Goal: Task Accomplishment & Management: Use online tool/utility

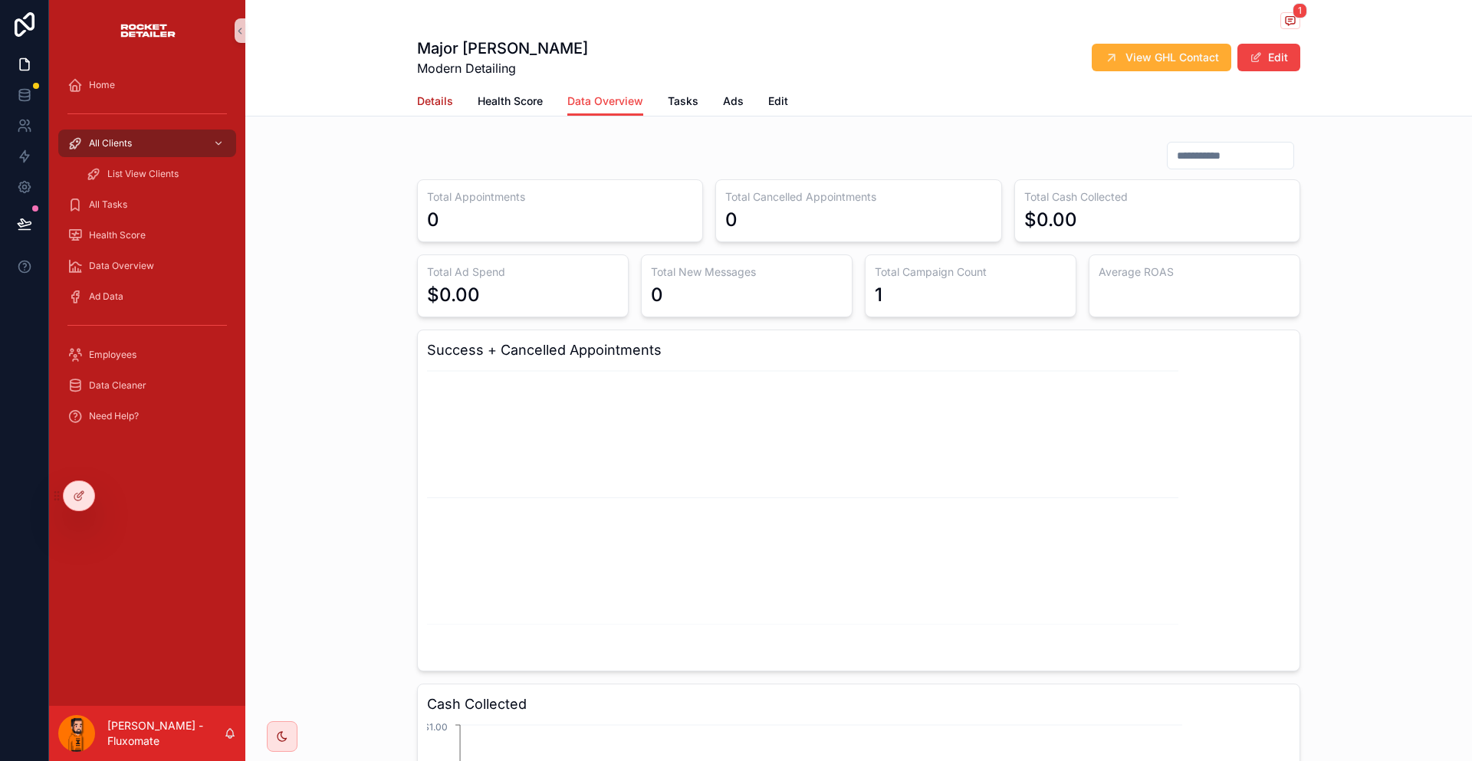
click at [453, 101] on link "Details" at bounding box center [435, 102] width 36 height 31
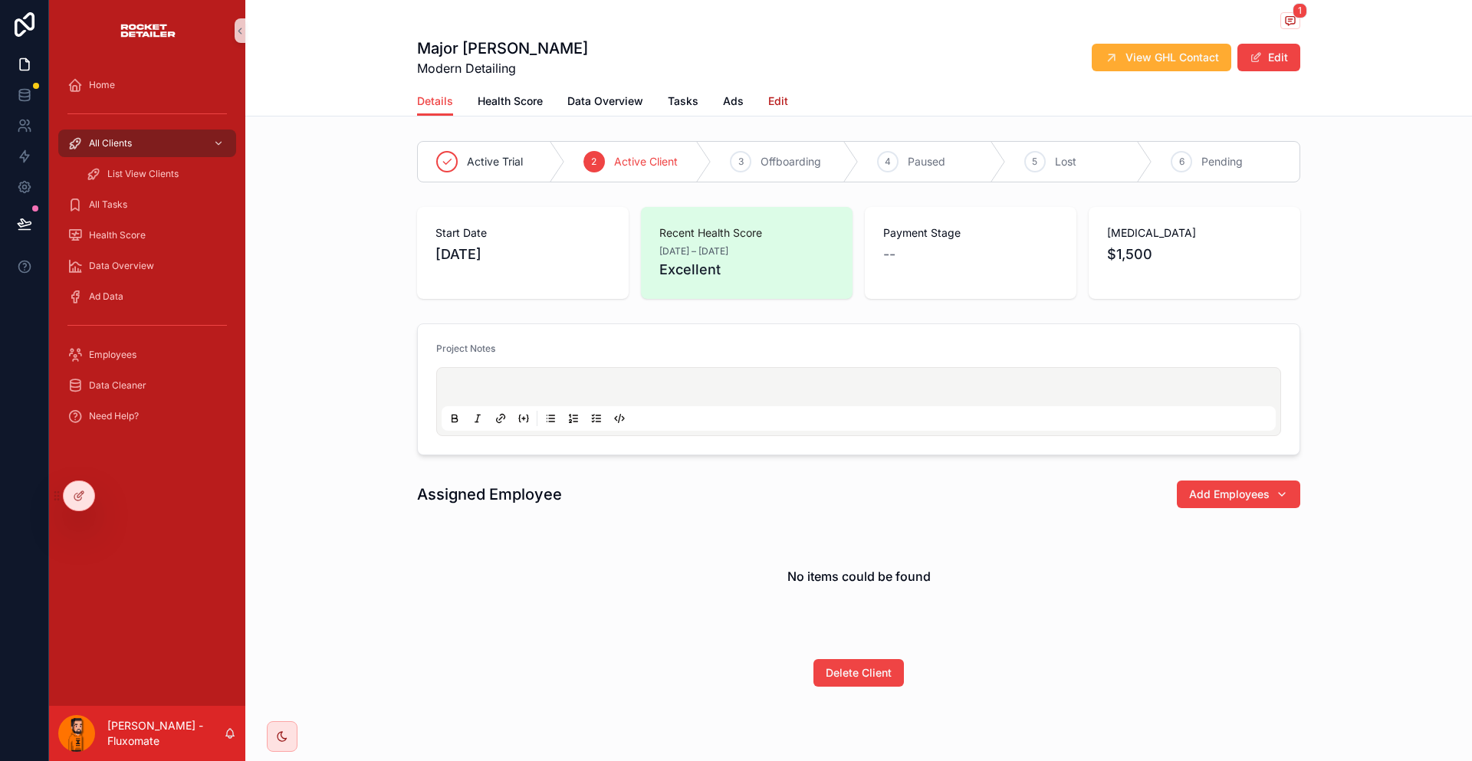
click at [778, 87] on link "Edit" at bounding box center [778, 102] width 20 height 31
click at [141, 223] on div "Health Score" at bounding box center [146, 235] width 159 height 25
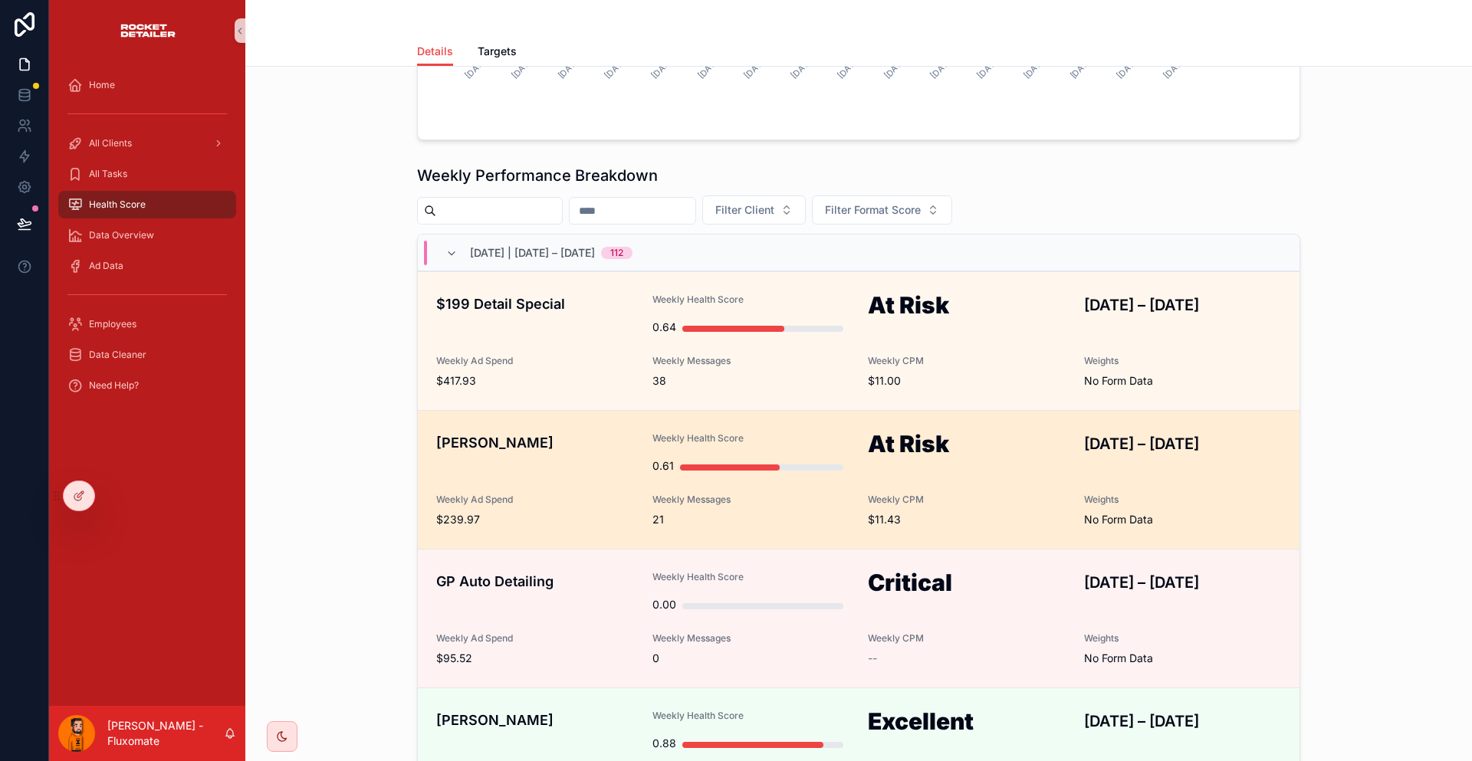
scroll to position [495, 0]
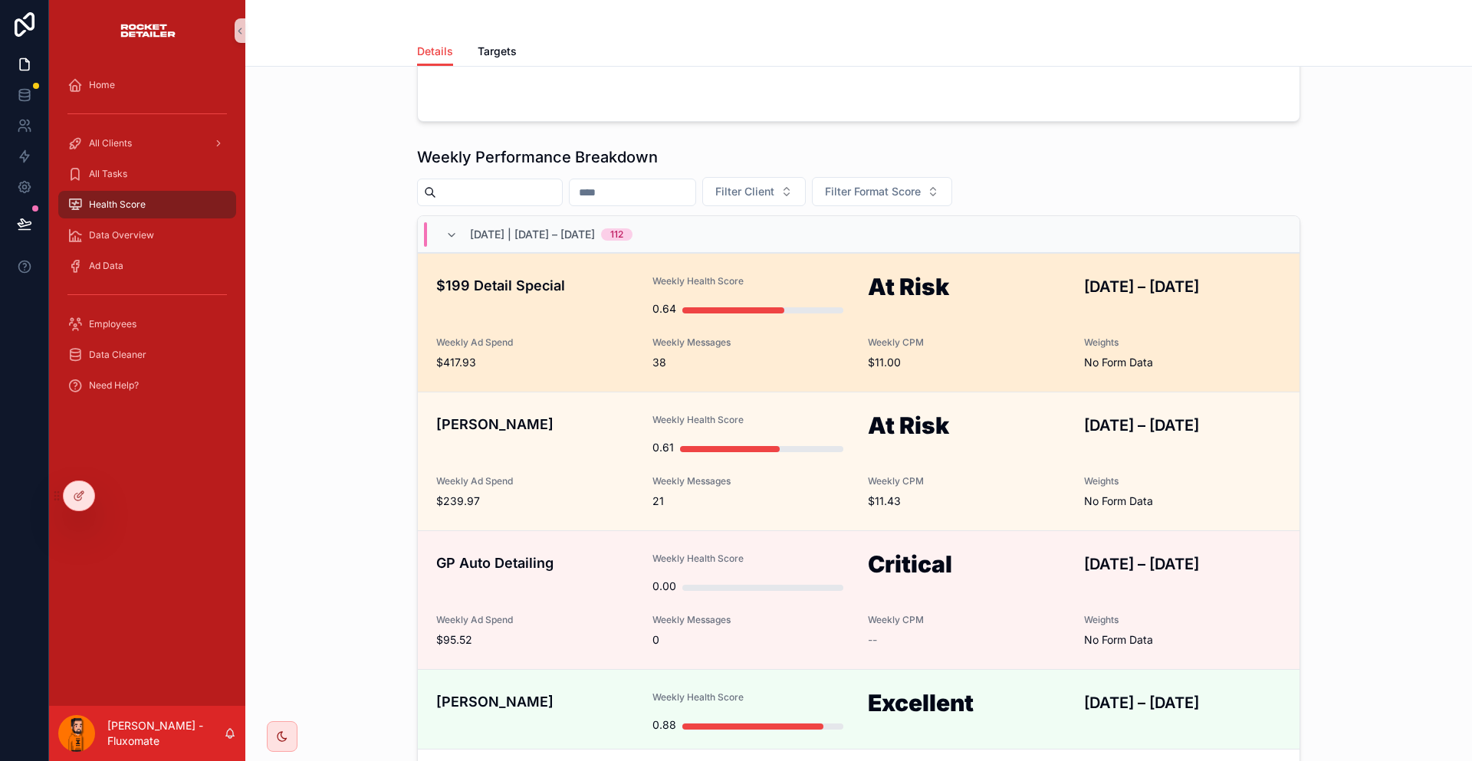
click at [872, 355] on span "$11.00" at bounding box center [967, 362] width 198 height 15
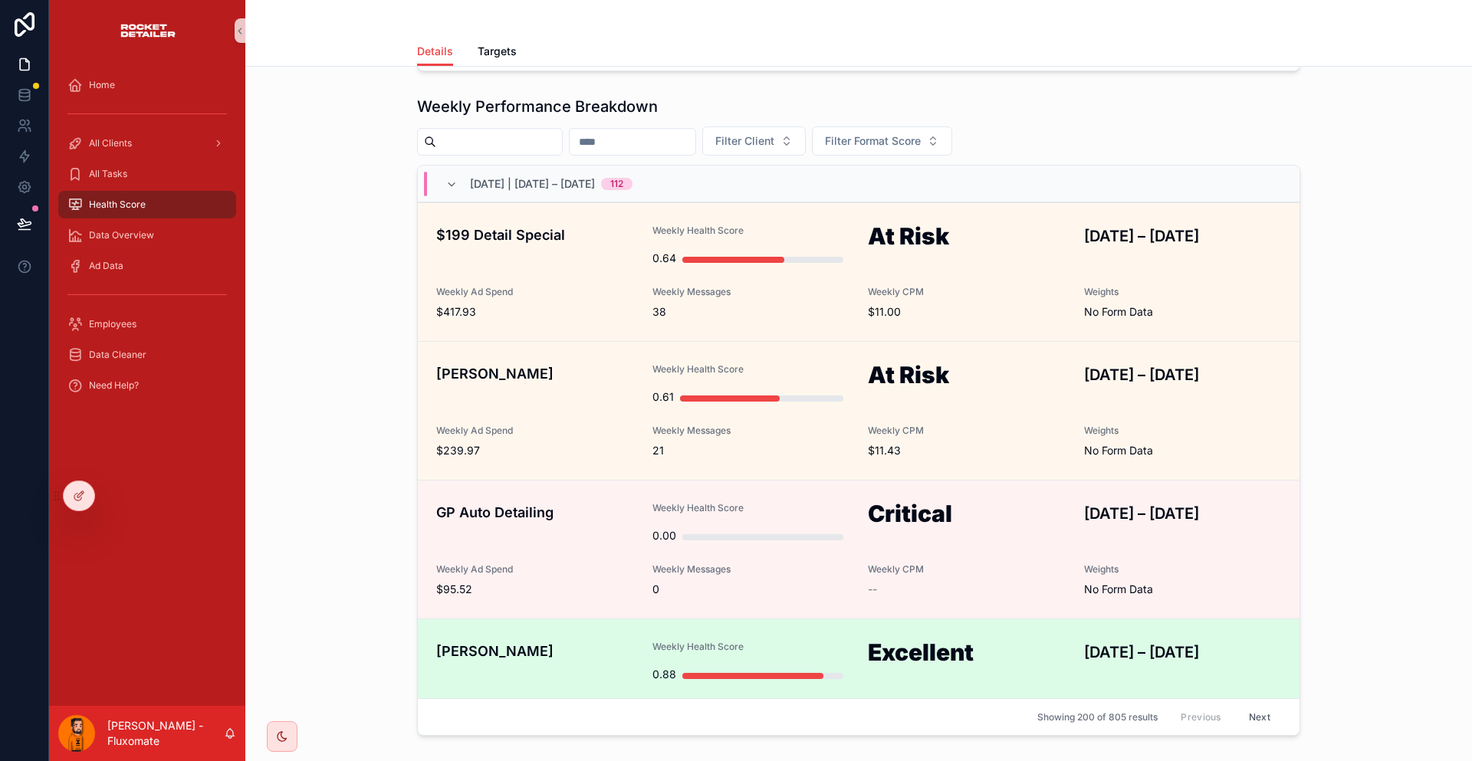
scroll to position [108, 0]
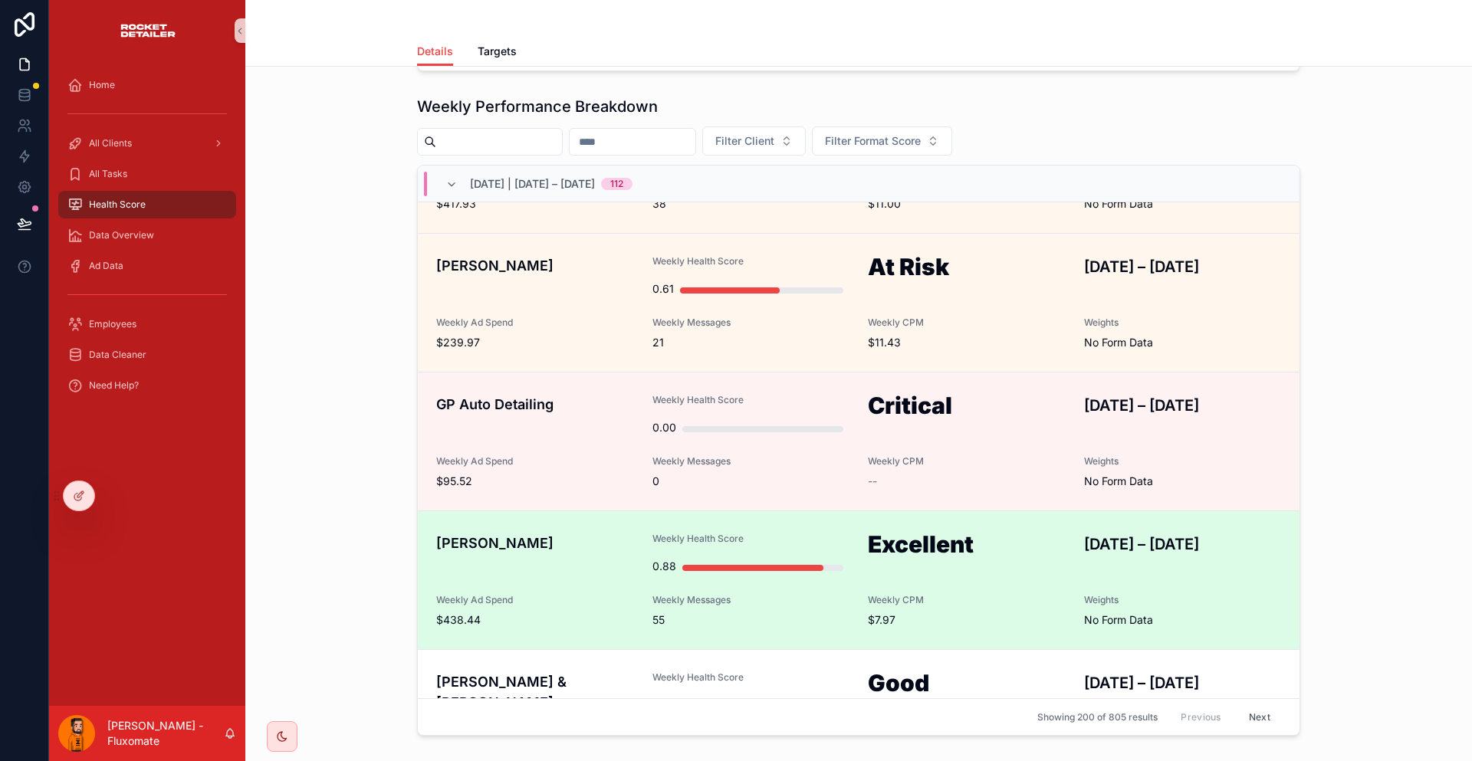
click at [717, 551] on div "0.88" at bounding box center [751, 566] width 198 height 31
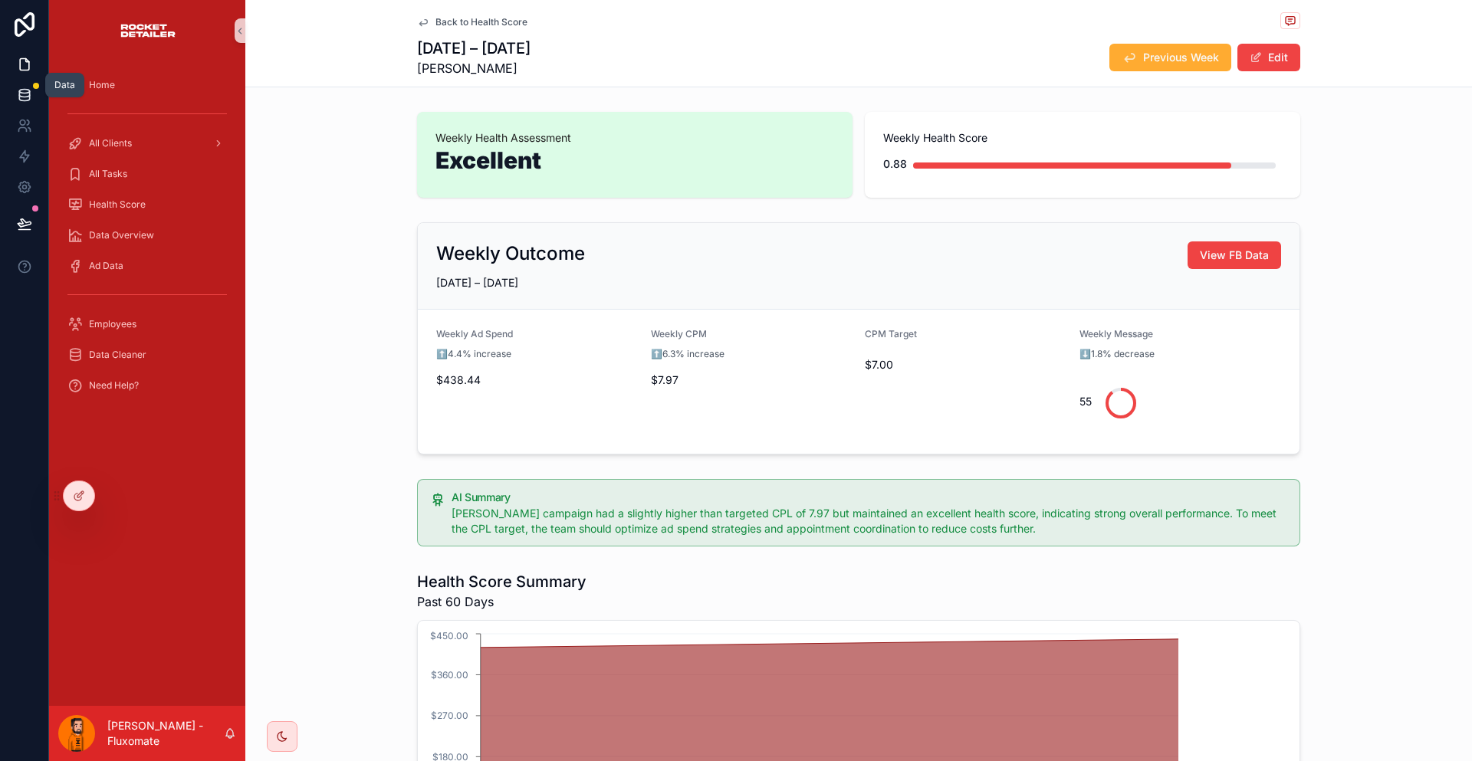
click at [17, 90] on icon at bounding box center [24, 94] width 15 height 15
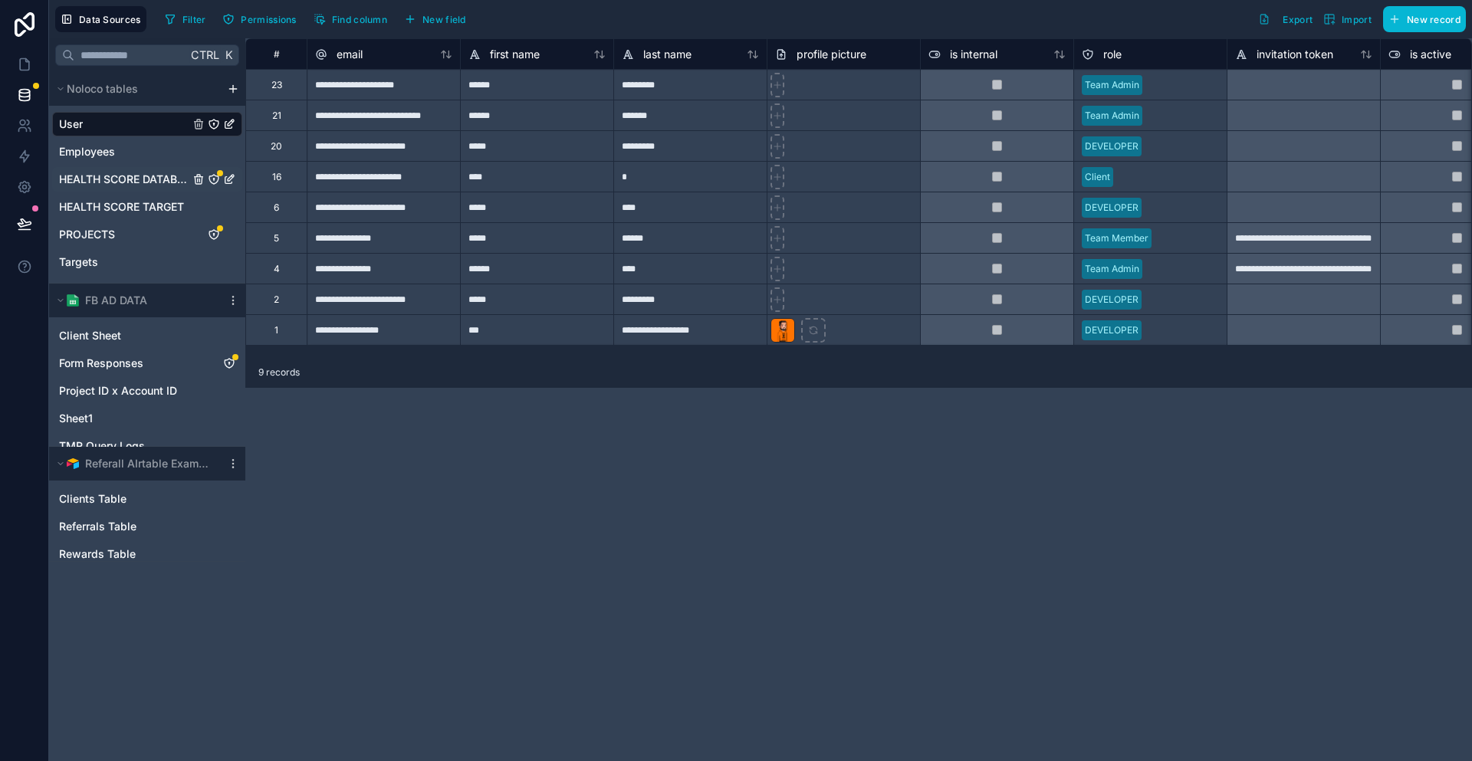
click at [149, 172] on span "HEALTH SCORE DATABASE" at bounding box center [124, 179] width 130 height 15
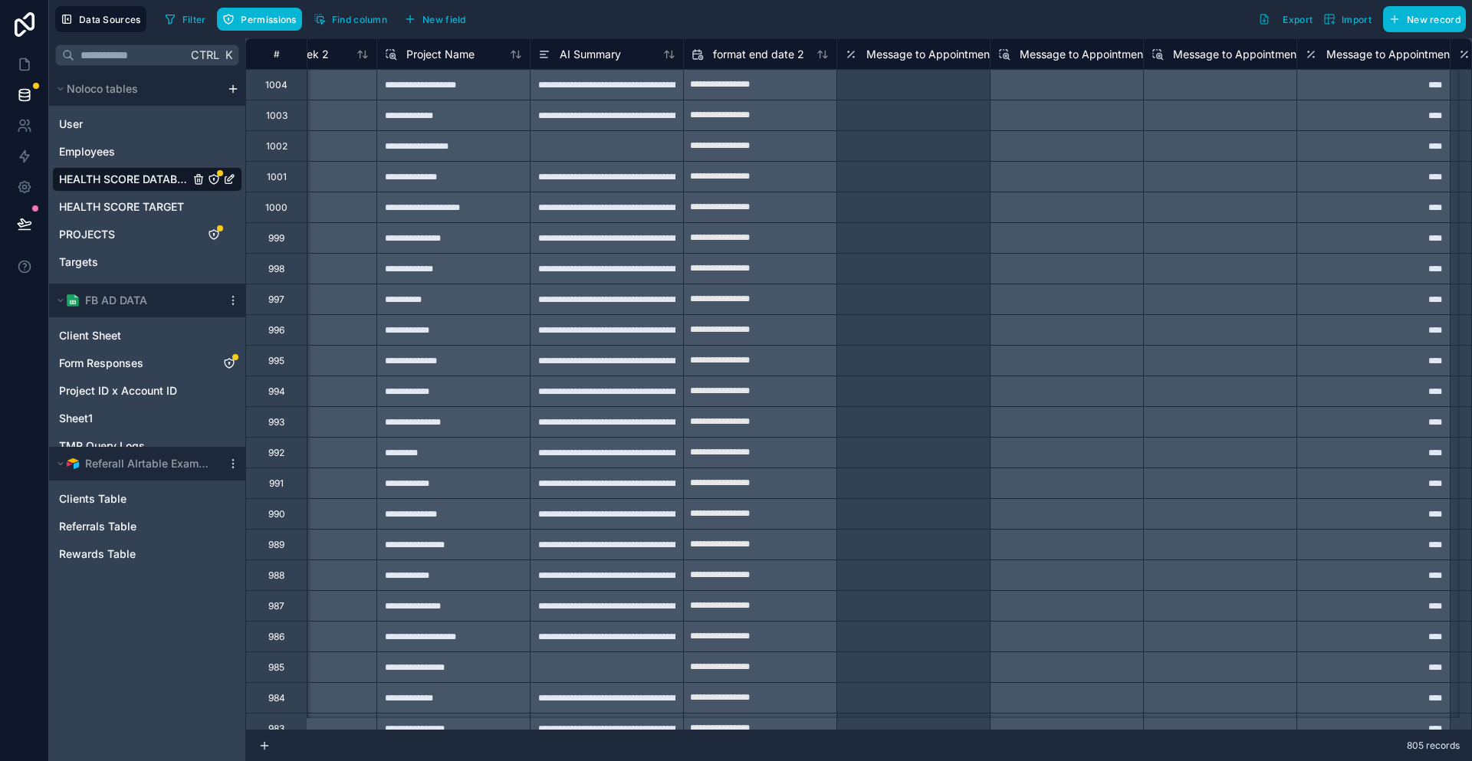
scroll to position [0, 3227]
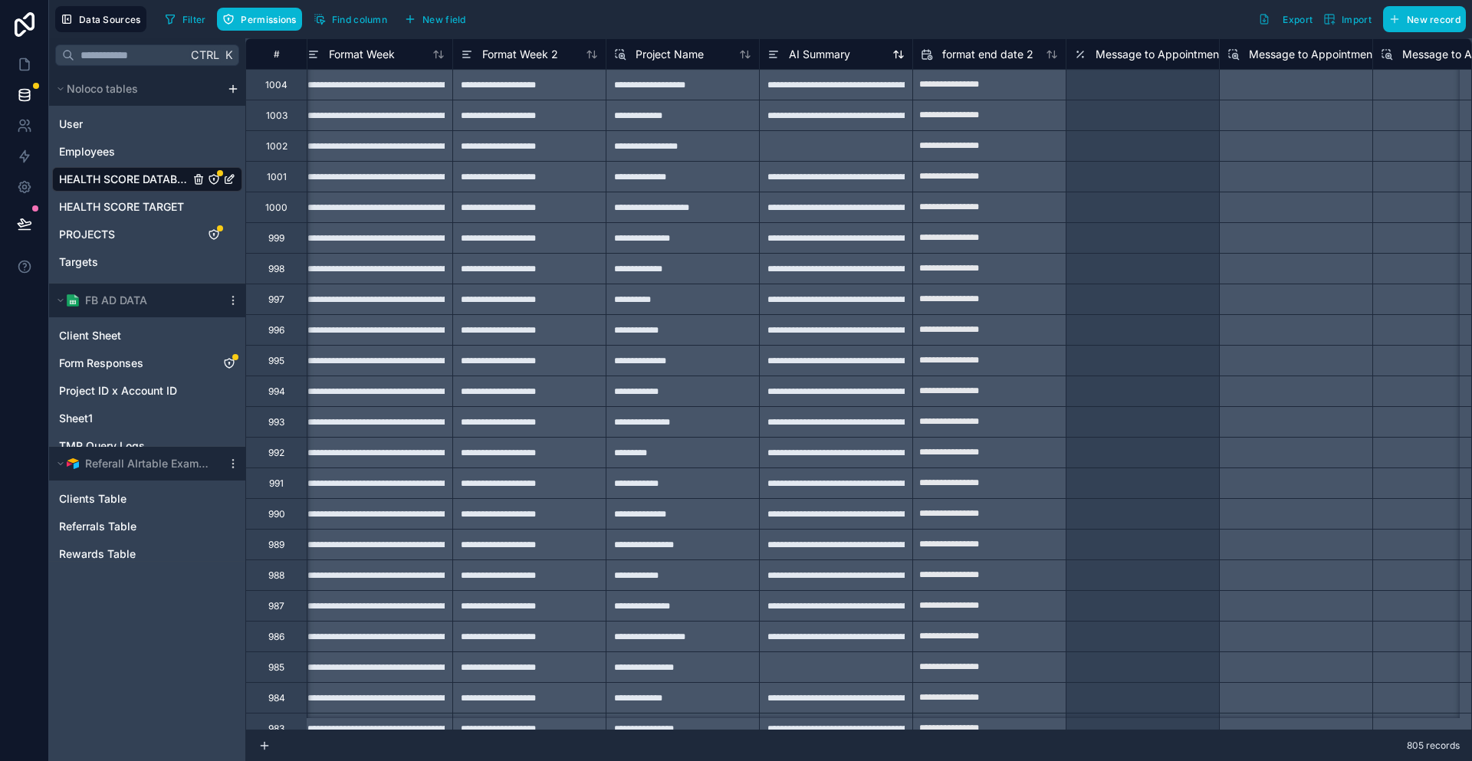
click at [789, 47] on span "AI Summary" at bounding box center [819, 54] width 61 height 15
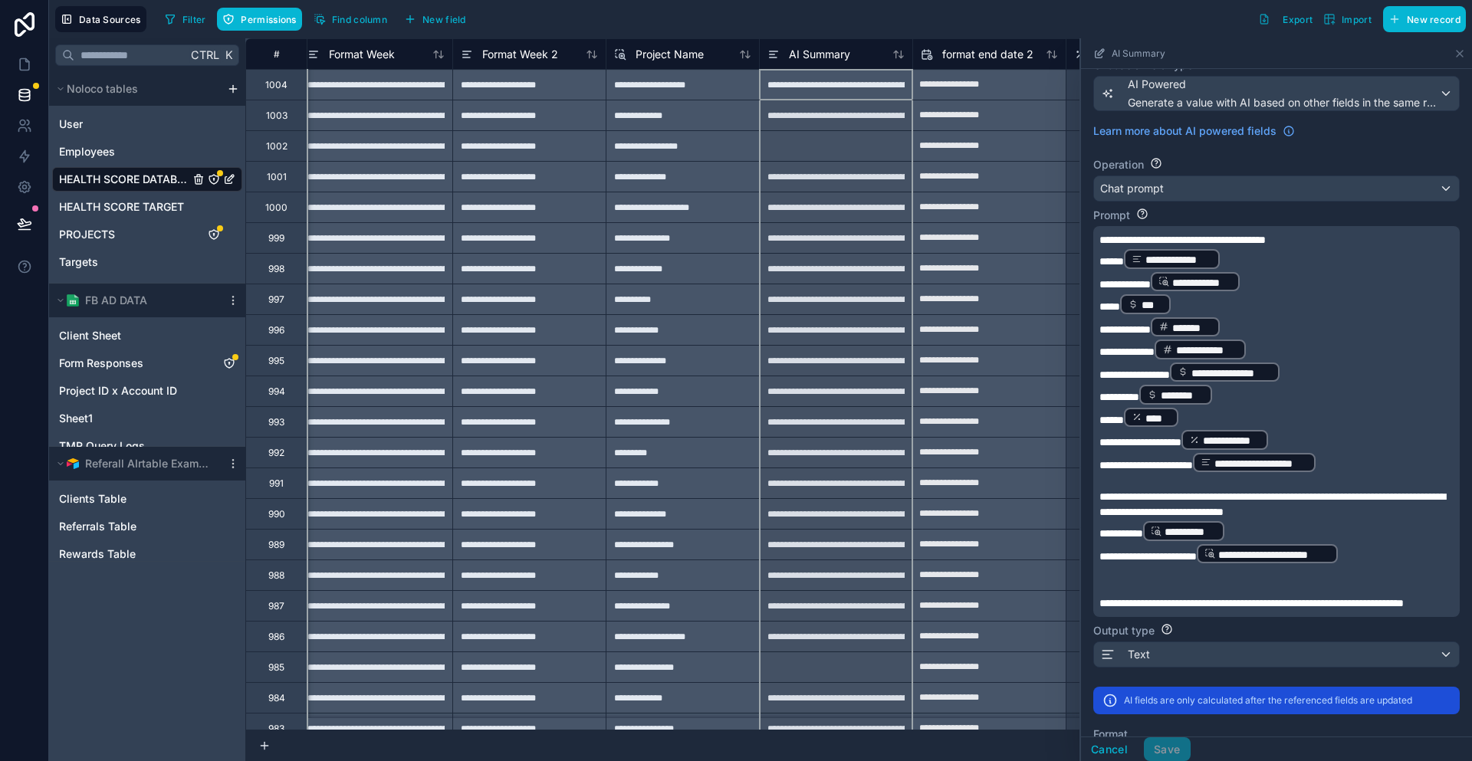
scroll to position [153, 0]
